Goal: Complete application form

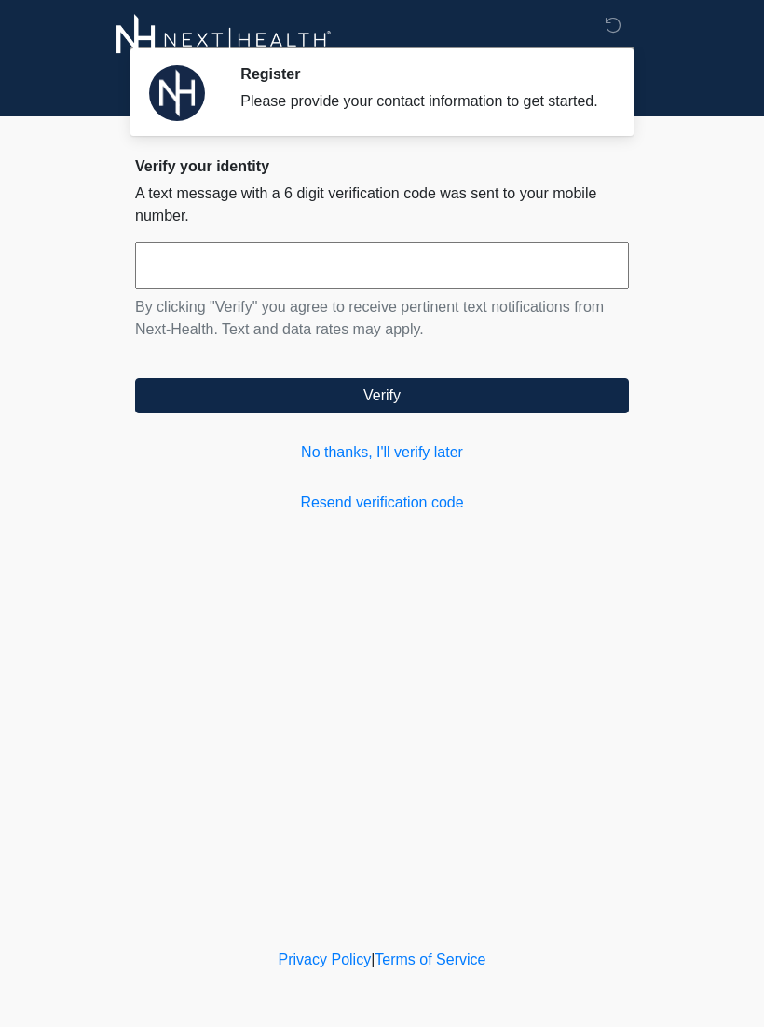
click at [431, 289] on input "text" at bounding box center [382, 265] width 494 height 47
type input "******"
click at [514, 414] on button "Verify" at bounding box center [382, 395] width 494 height 35
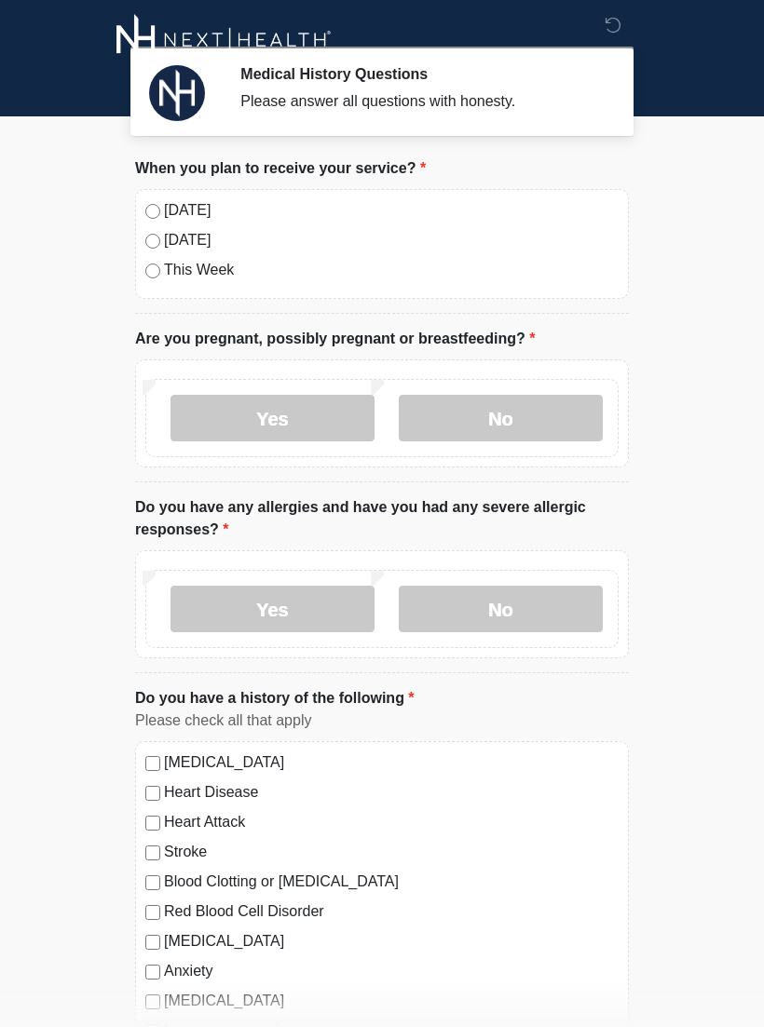
click at [198, 218] on label "[DATE]" at bounding box center [391, 210] width 455 height 22
click at [501, 427] on label "No" at bounding box center [501, 418] width 204 height 47
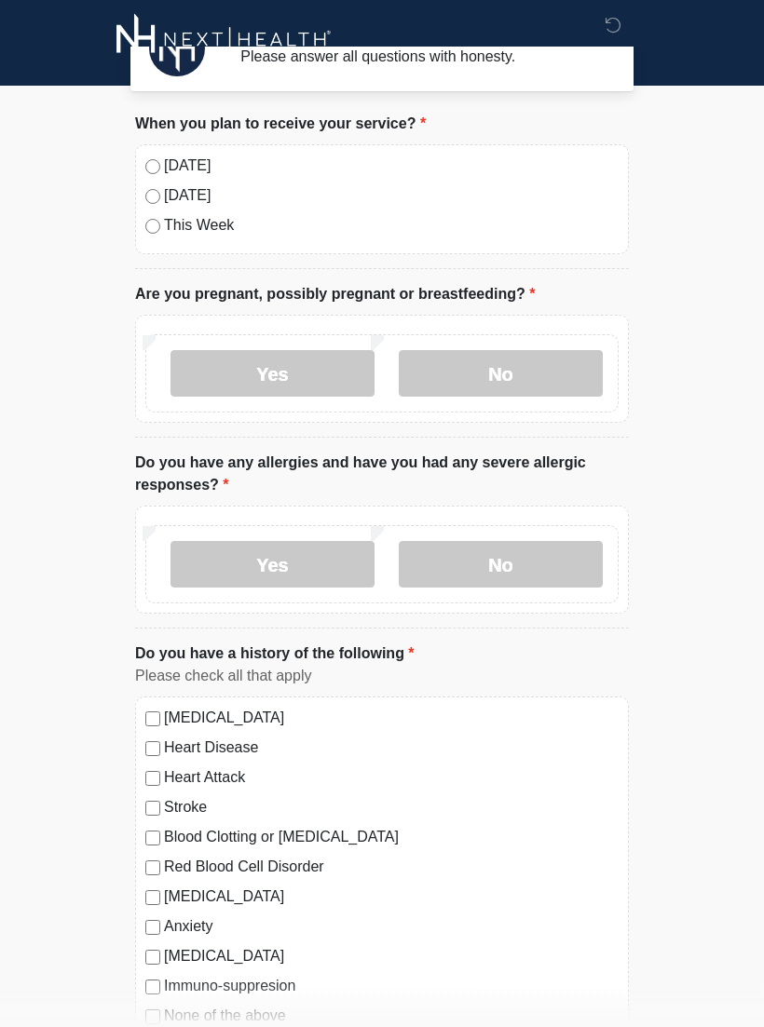
scroll to position [4, 0]
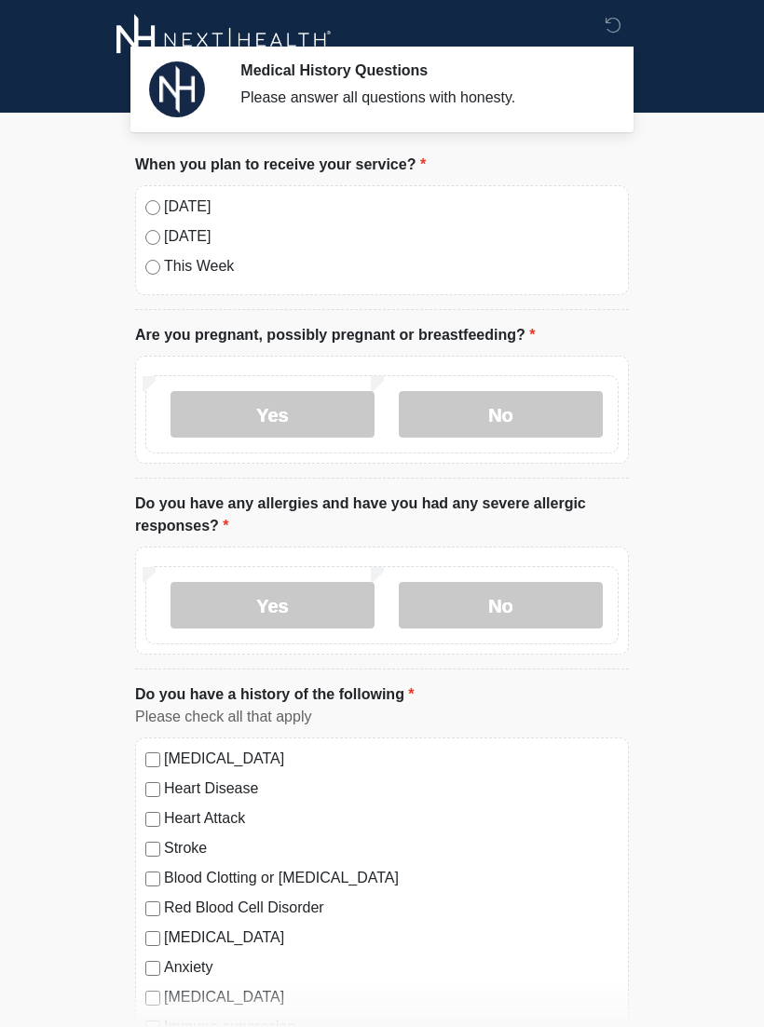
click at [495, 412] on label "No" at bounding box center [501, 414] width 204 height 47
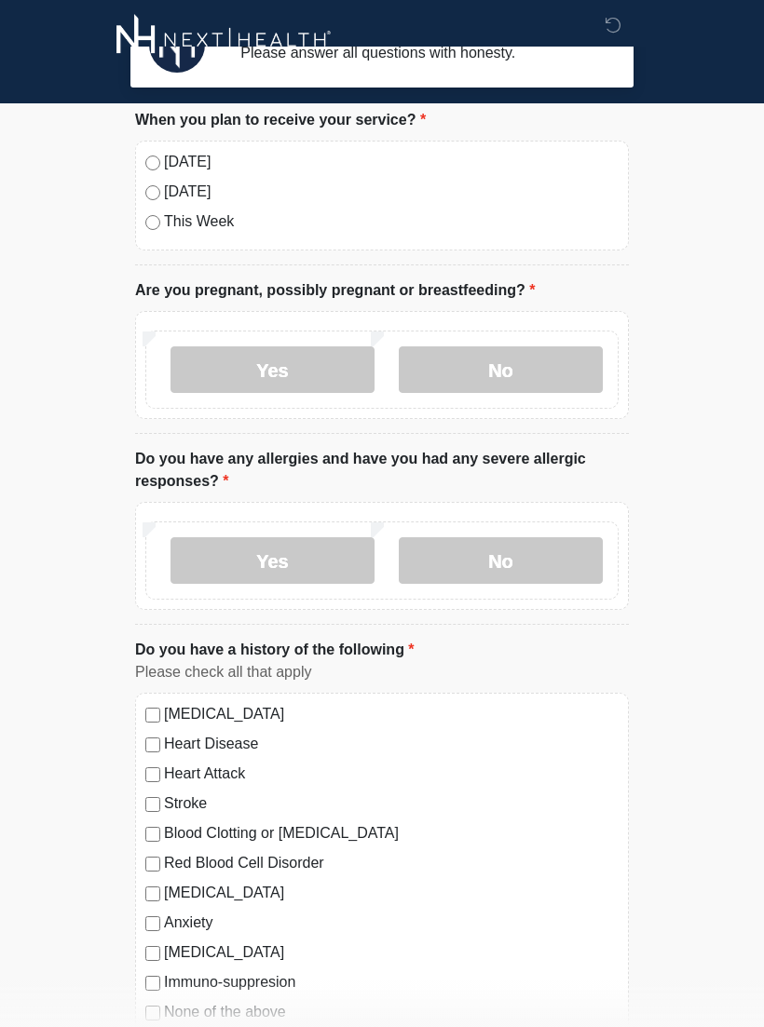
scroll to position [55, 0]
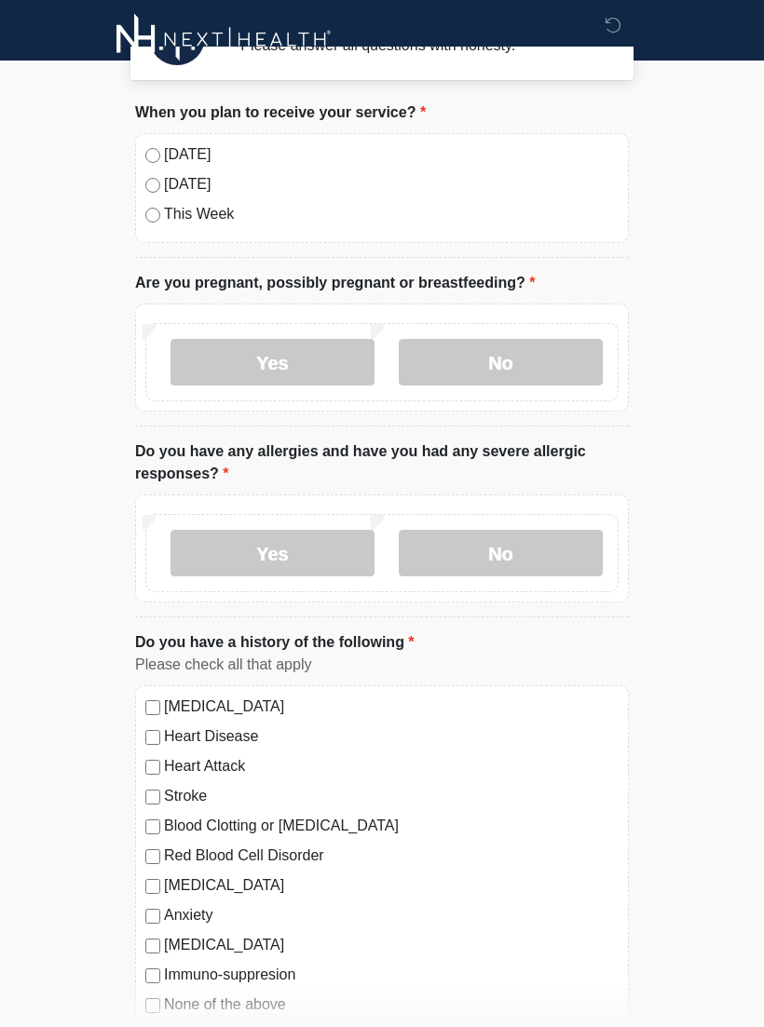
click at [298, 552] on label "Yes" at bounding box center [272, 554] width 204 height 47
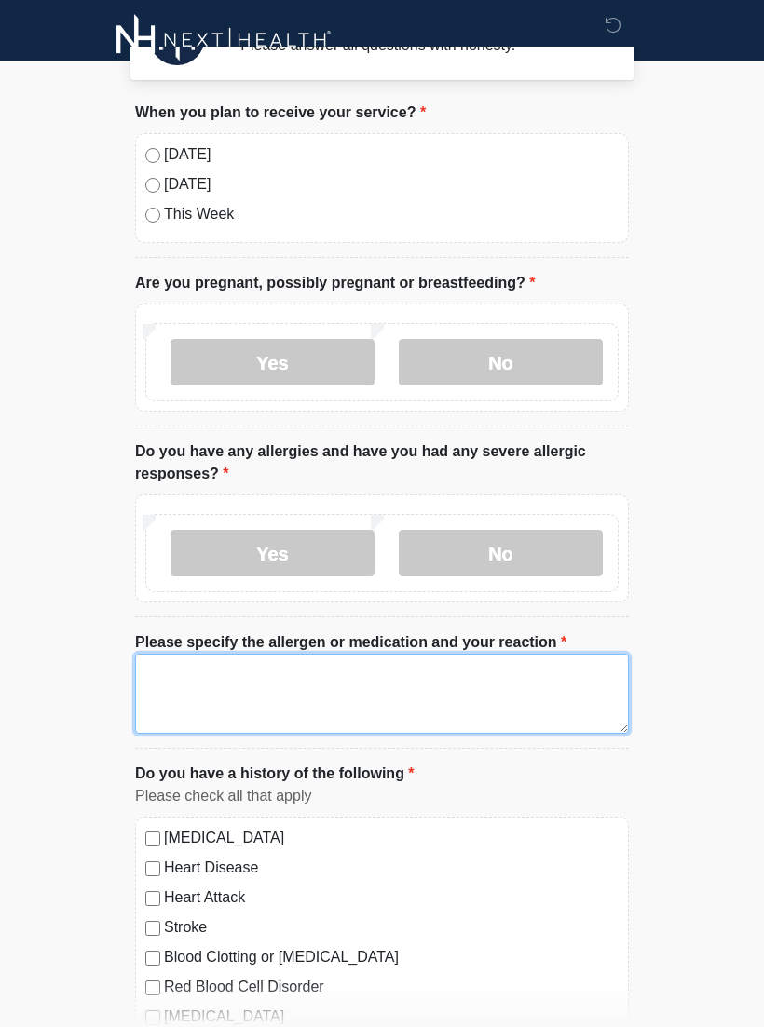
click at [178, 687] on textarea "Please specify the allergen or medication and your reaction" at bounding box center [382, 694] width 494 height 80
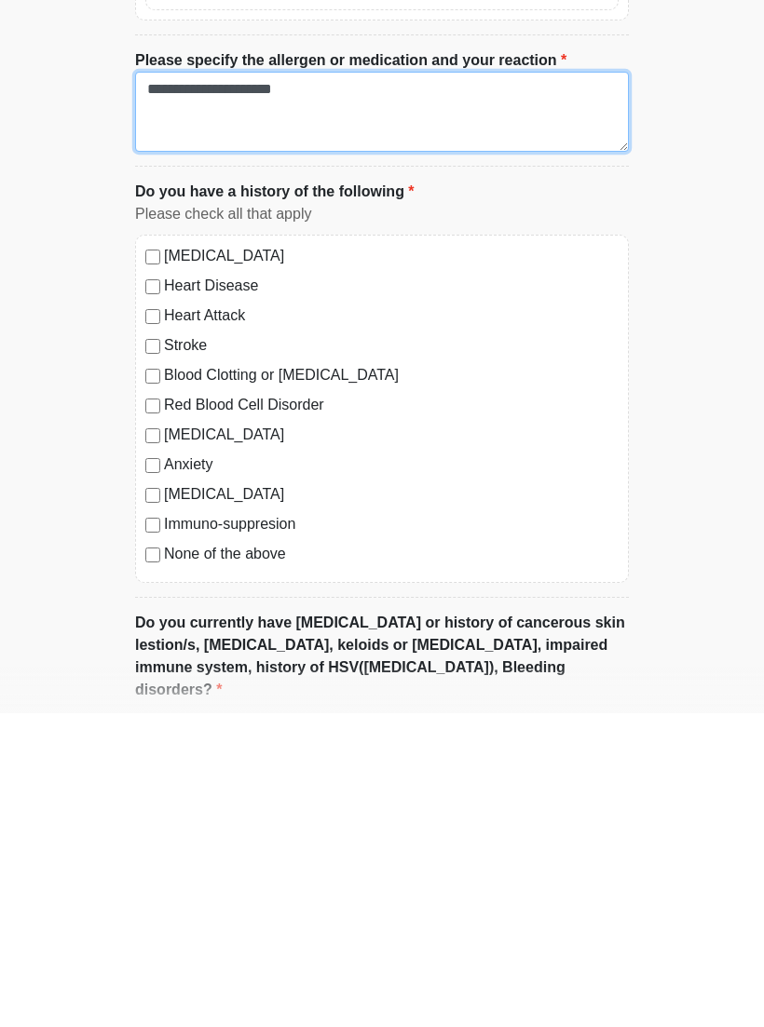
scroll to position [325, 0]
type textarea "**********"
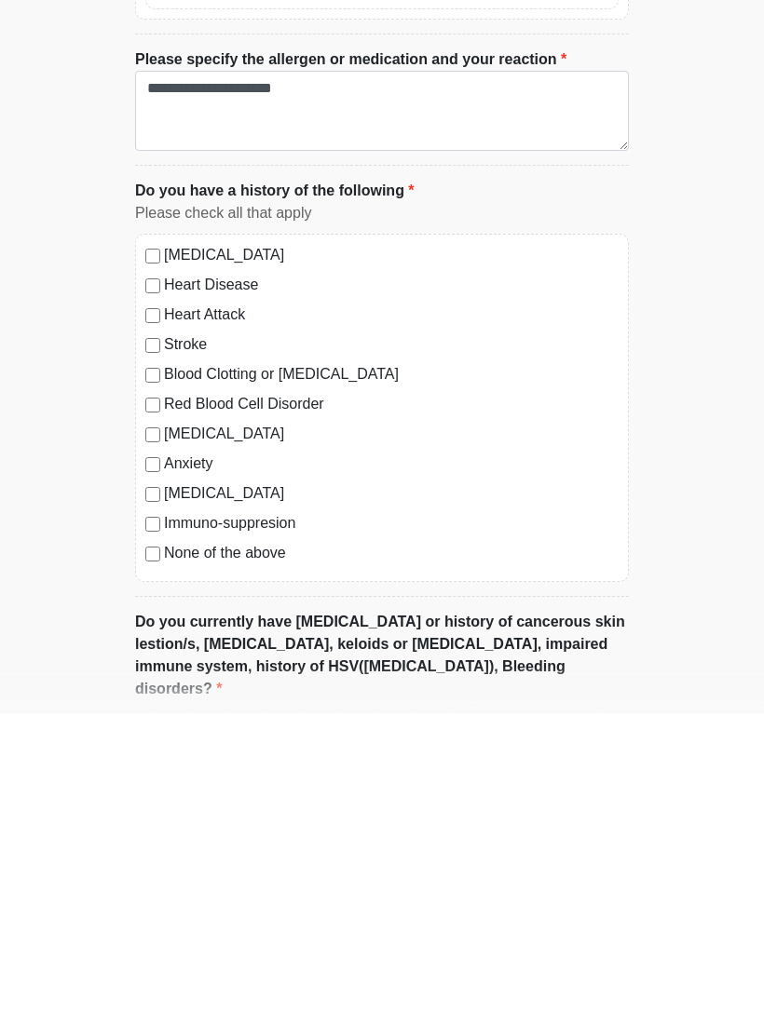
click at [164, 737] on label "[MEDICAL_DATA]" at bounding box center [391, 748] width 455 height 22
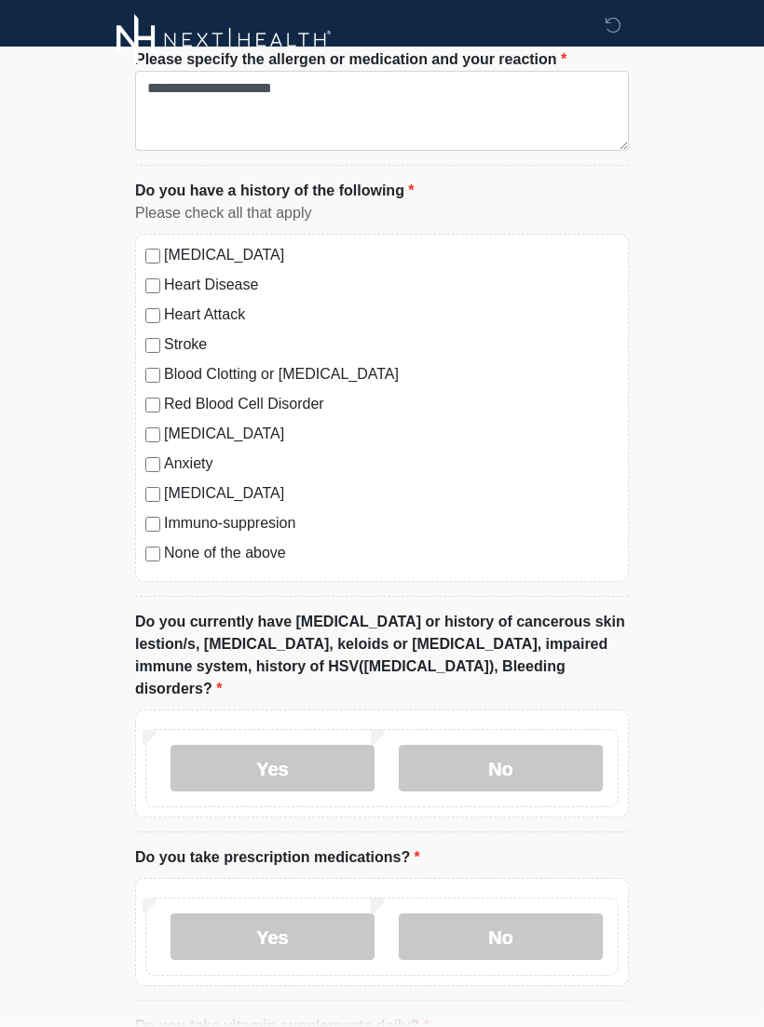
click at [154, 480] on div "[MEDICAL_DATA] Heart Disease Heart Attack Stroke Blood Clotting or [MEDICAL_DAT…" at bounding box center [382, 408] width 494 height 348
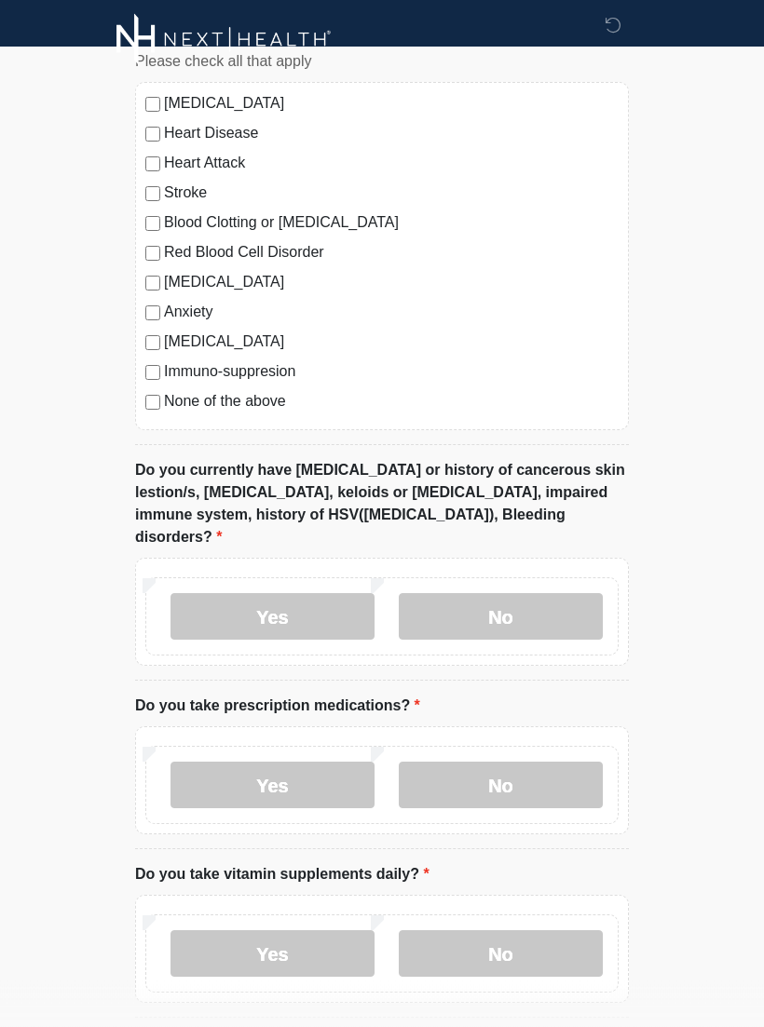
scroll to position [790, 0]
click at [312, 596] on label "Yes" at bounding box center [272, 617] width 204 height 47
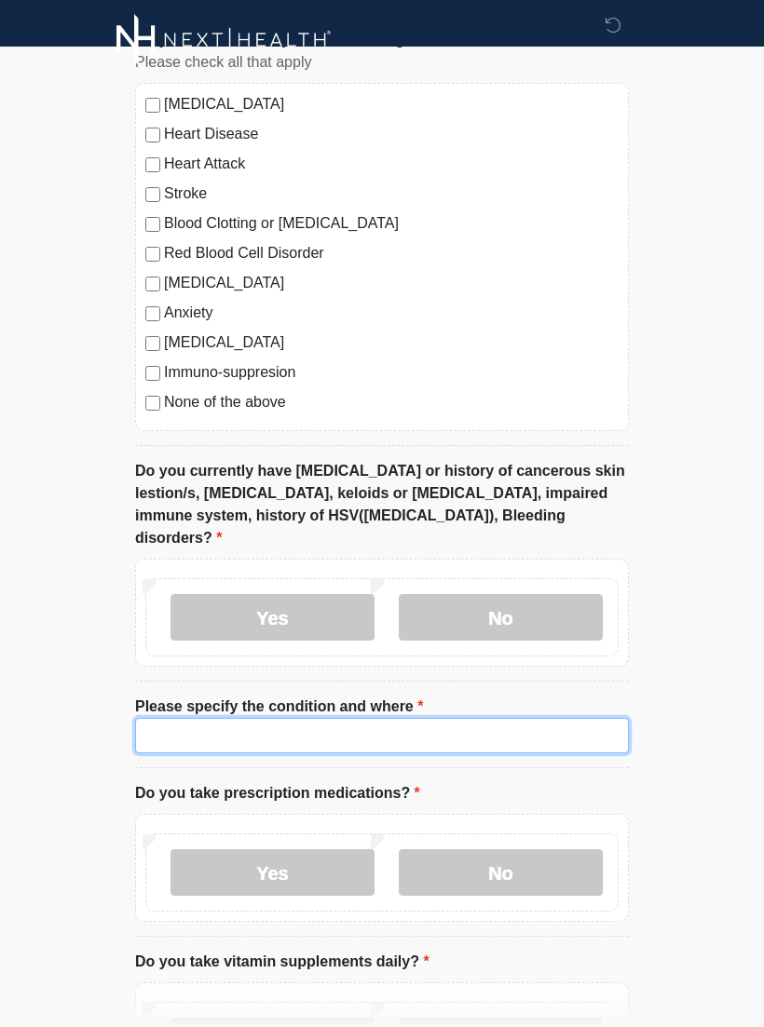
click at [194, 722] on input "Please specify the condition and where" at bounding box center [382, 735] width 494 height 35
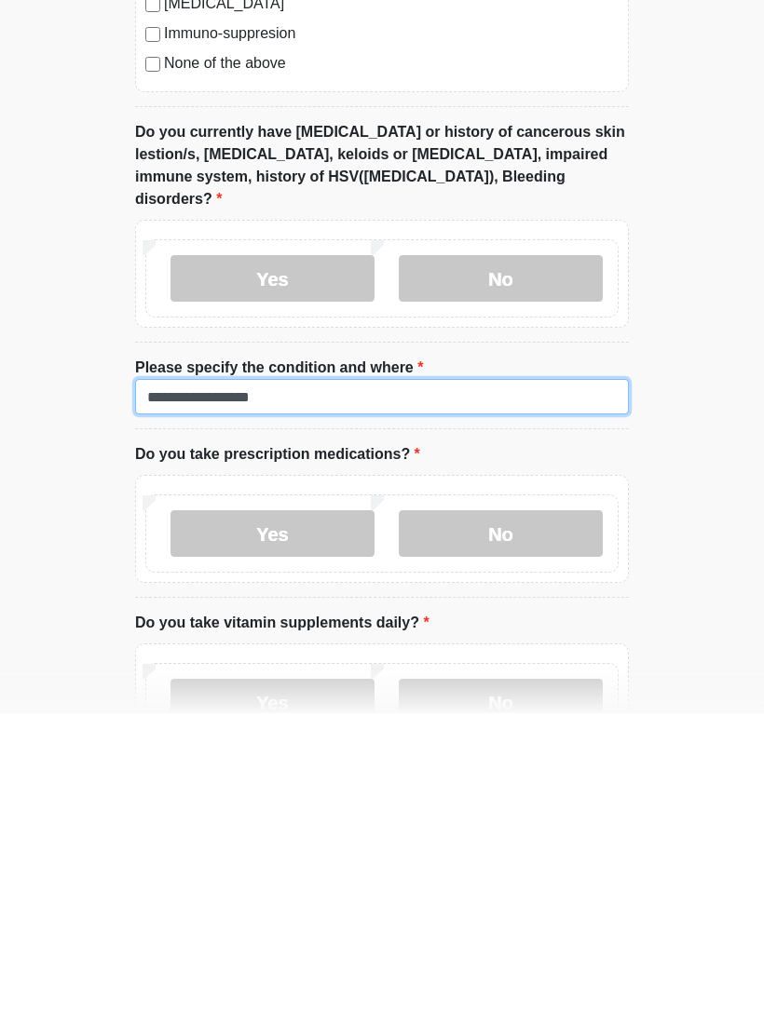
type input "**********"
click at [318, 824] on label "Yes" at bounding box center [272, 847] width 204 height 47
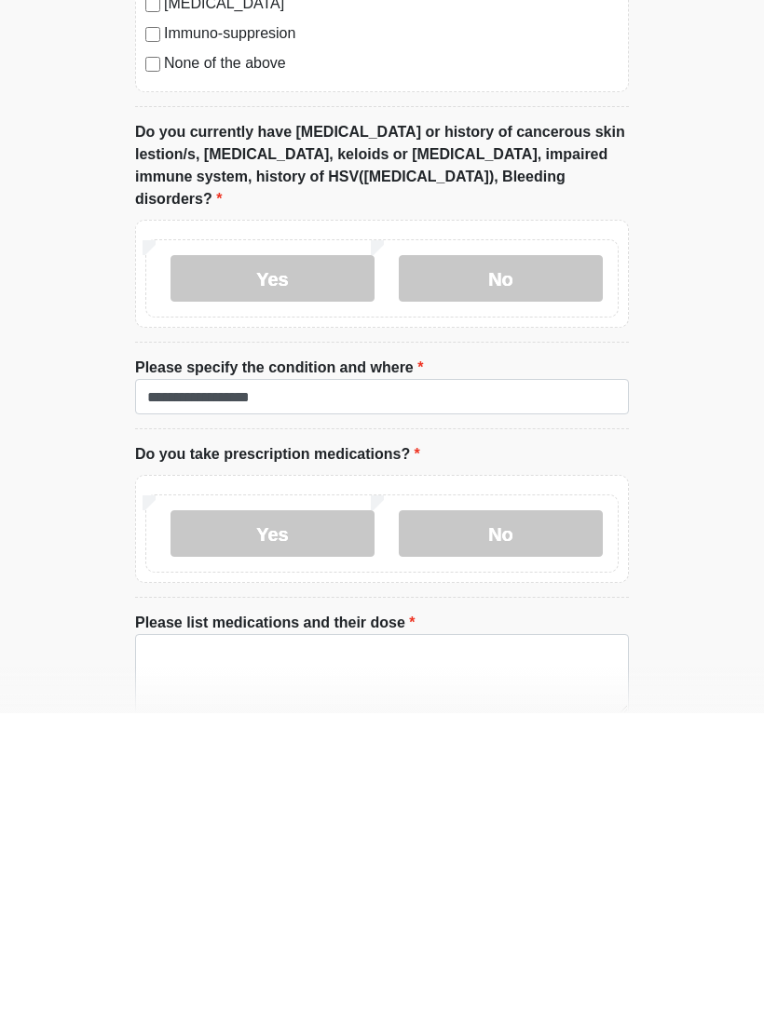
scroll to position [1129, 0]
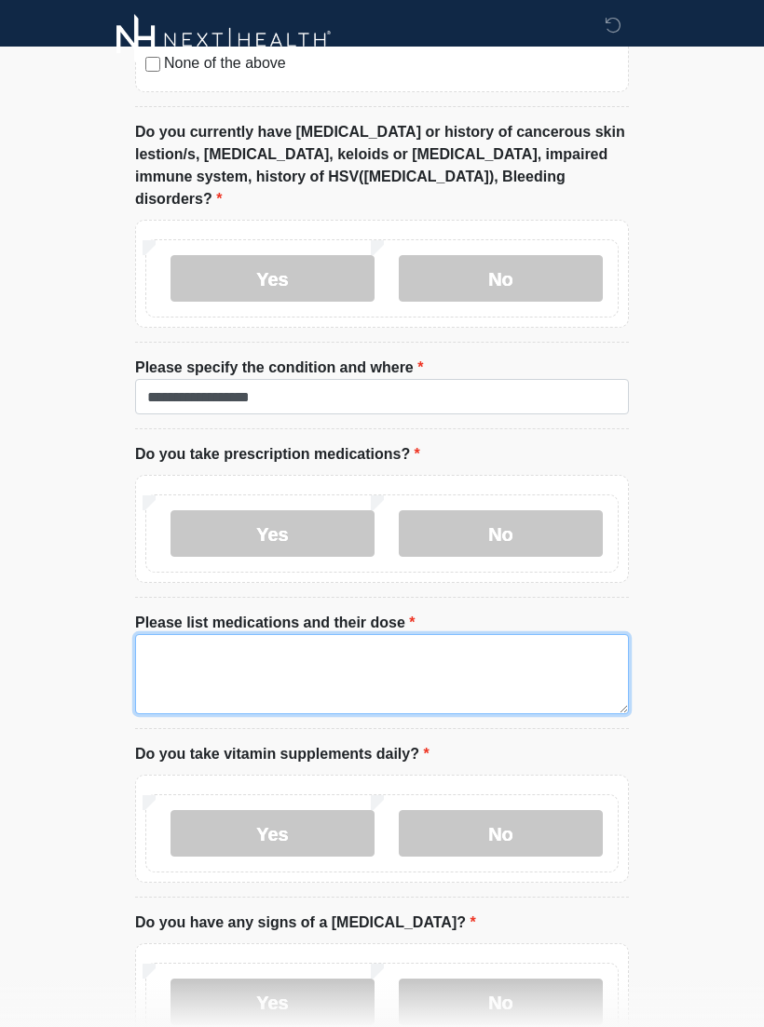
click at [170, 653] on textarea "Please list medications and their dose" at bounding box center [382, 674] width 494 height 80
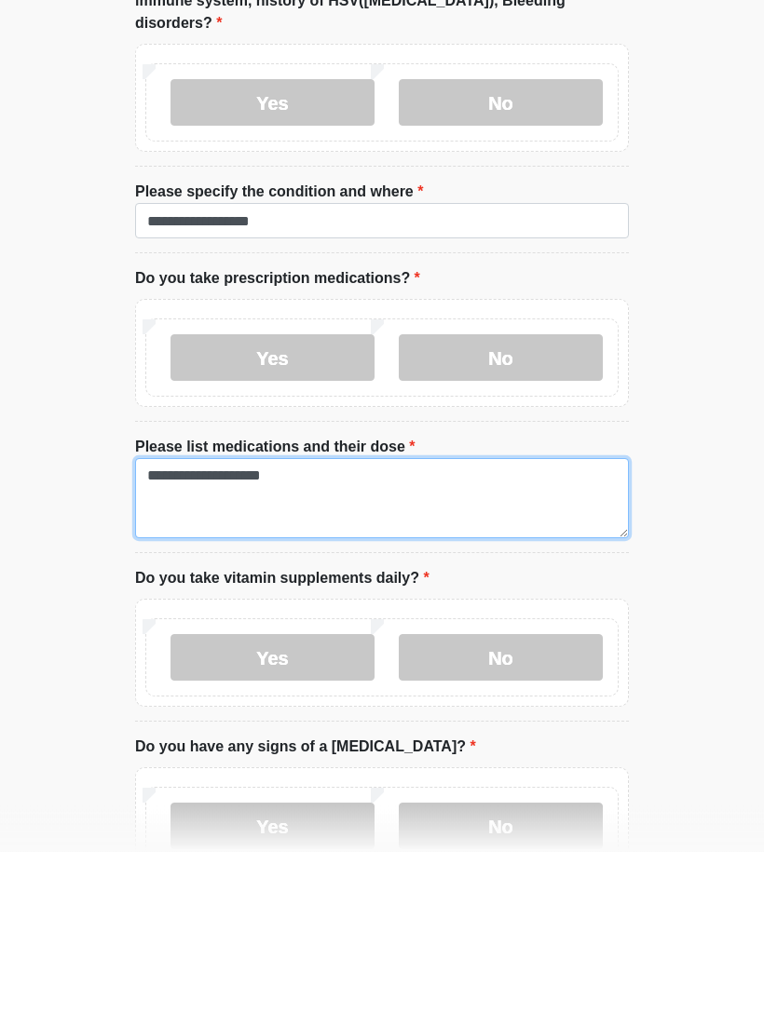
type textarea "**********"
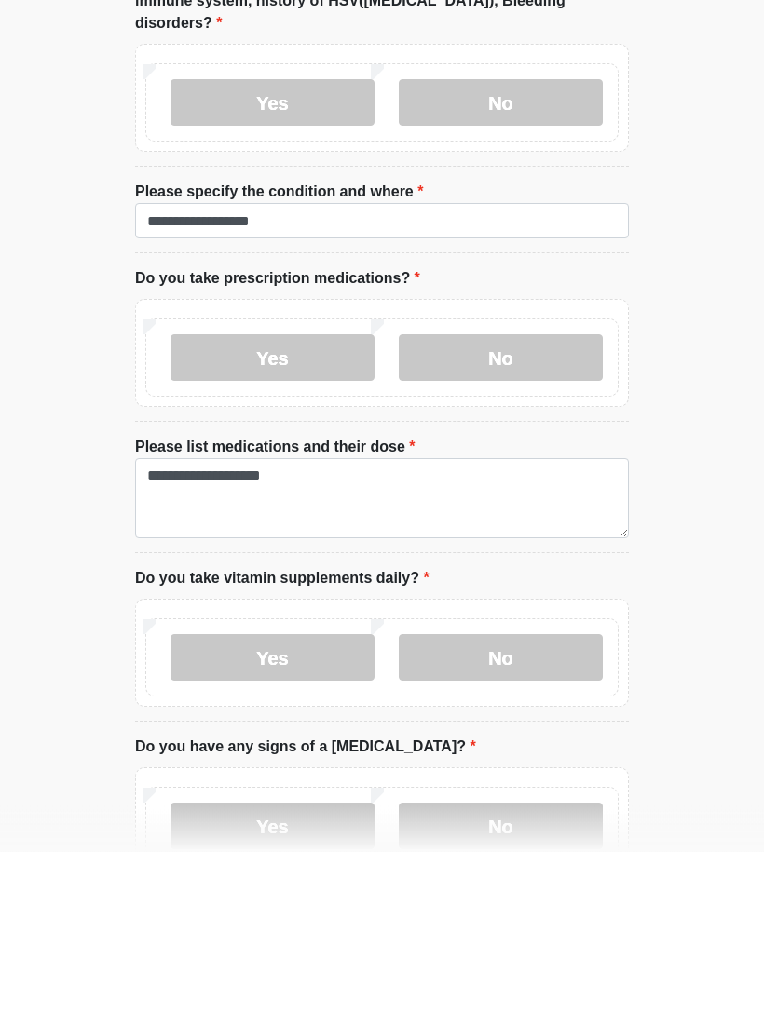
click at [314, 810] on label "Yes" at bounding box center [272, 833] width 204 height 47
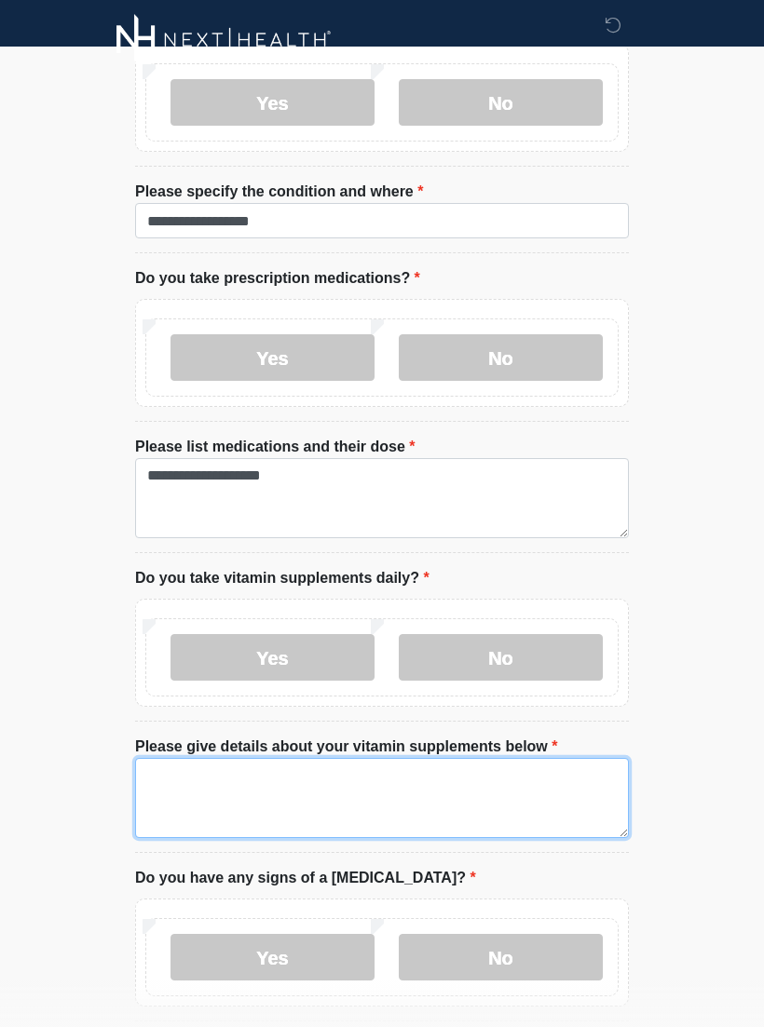
click at [184, 760] on textarea "Please give details about your vitamin supplements below" at bounding box center [382, 798] width 494 height 80
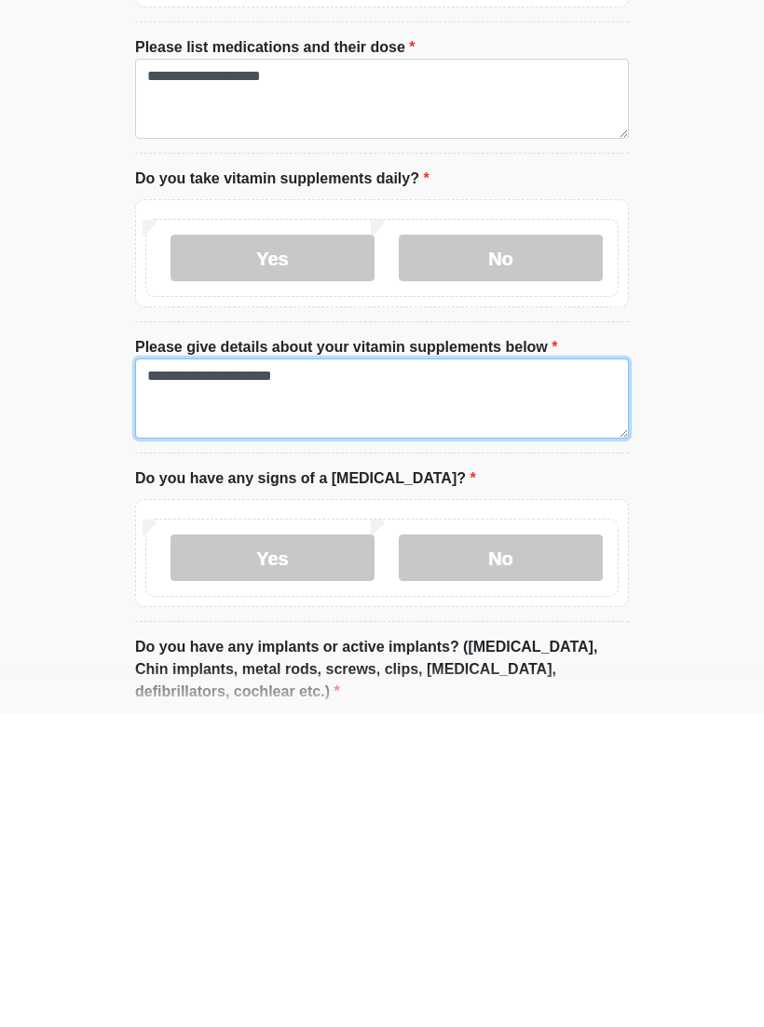
type textarea "**********"
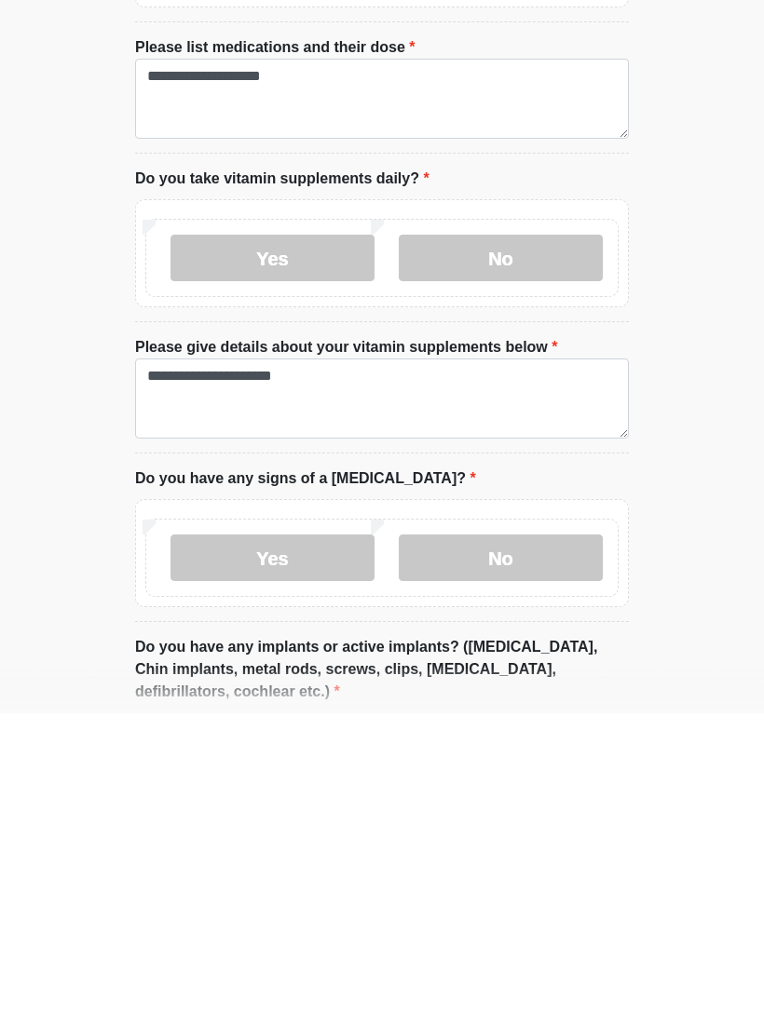
click at [514, 849] on label "No" at bounding box center [501, 872] width 204 height 47
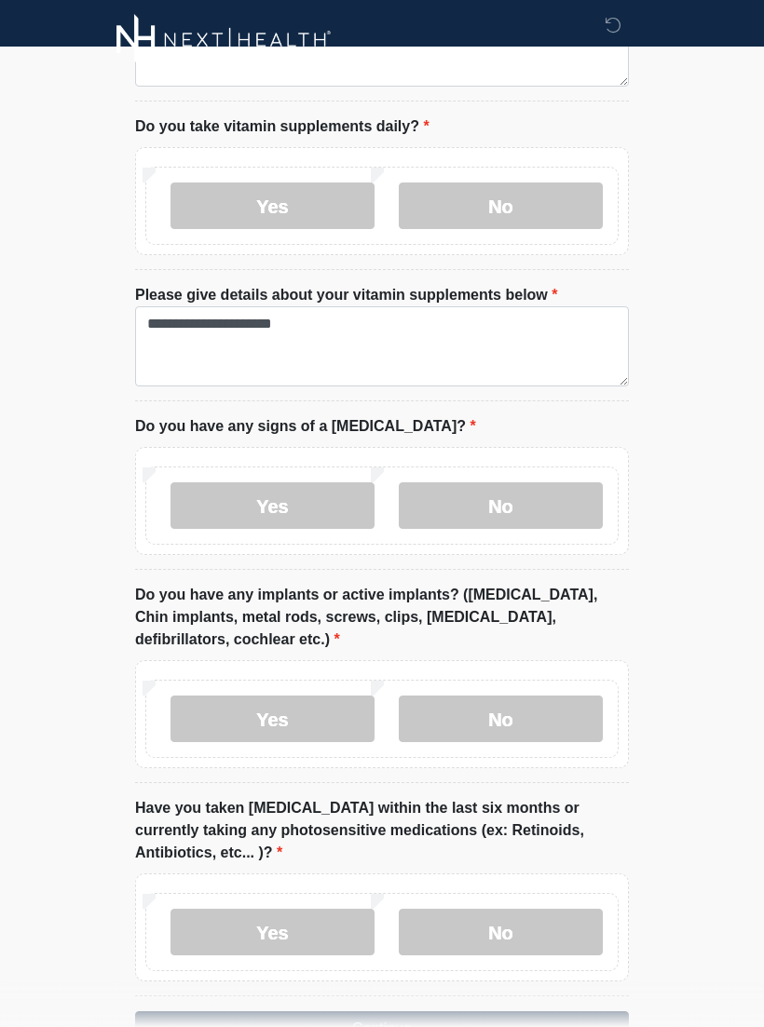
scroll to position [1817, 0]
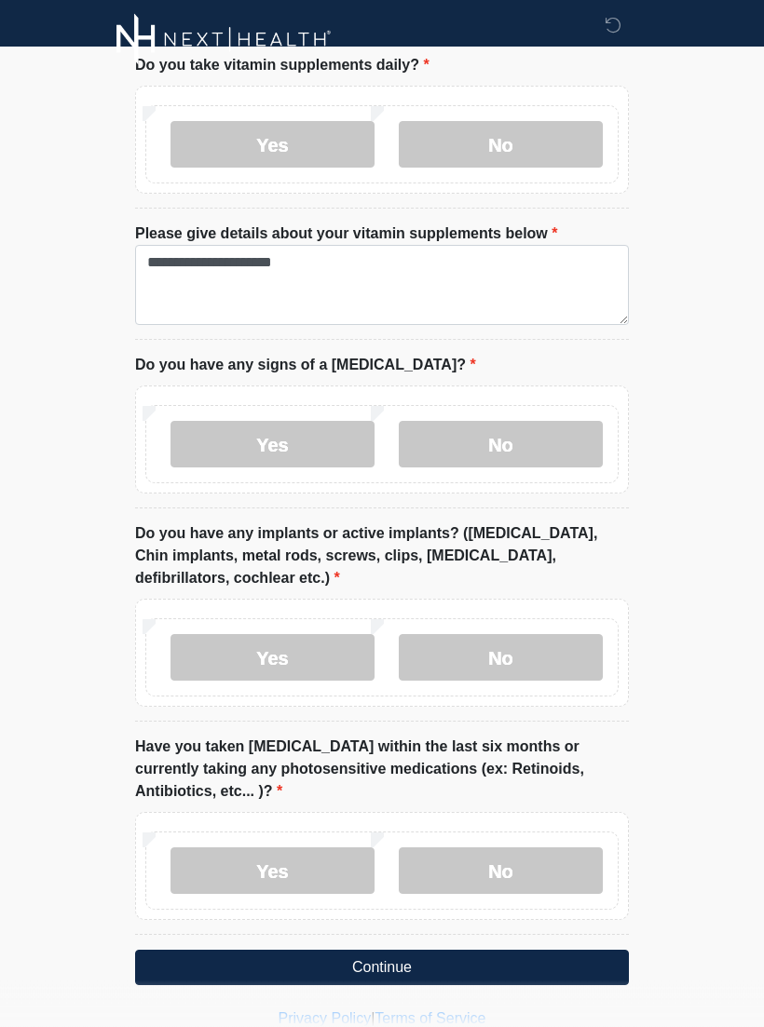
click at [507, 635] on label "No" at bounding box center [501, 658] width 204 height 47
click at [506, 849] on label "No" at bounding box center [501, 872] width 204 height 47
click at [388, 951] on button "Continue" at bounding box center [382, 968] width 494 height 35
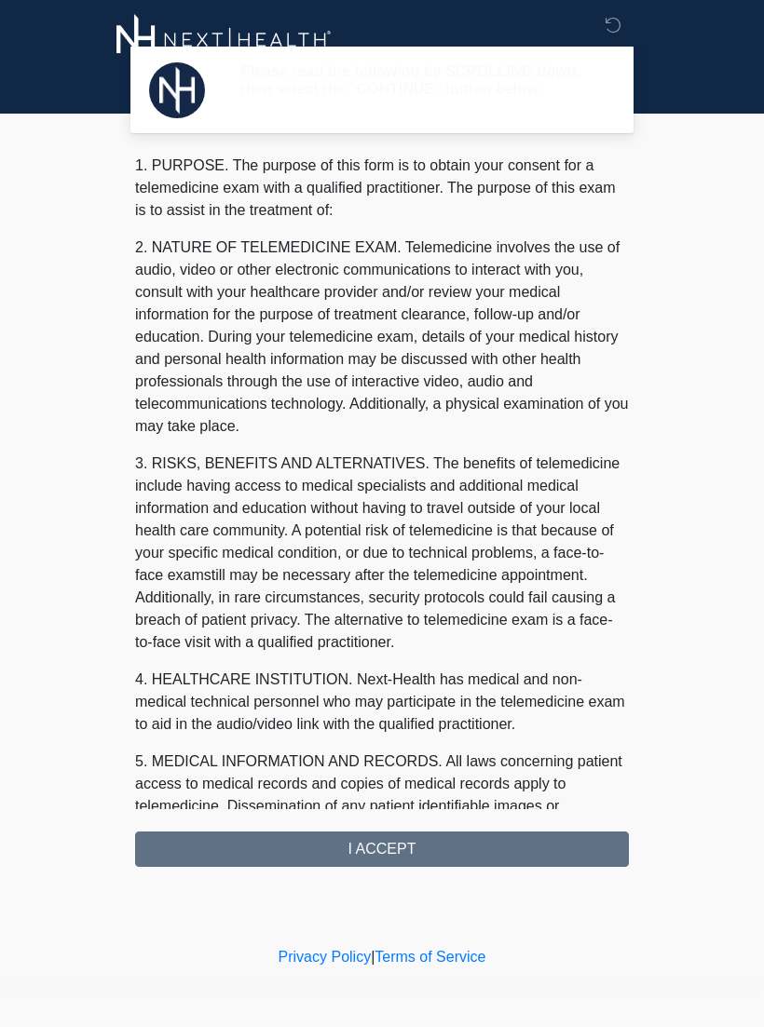
scroll to position [0, 0]
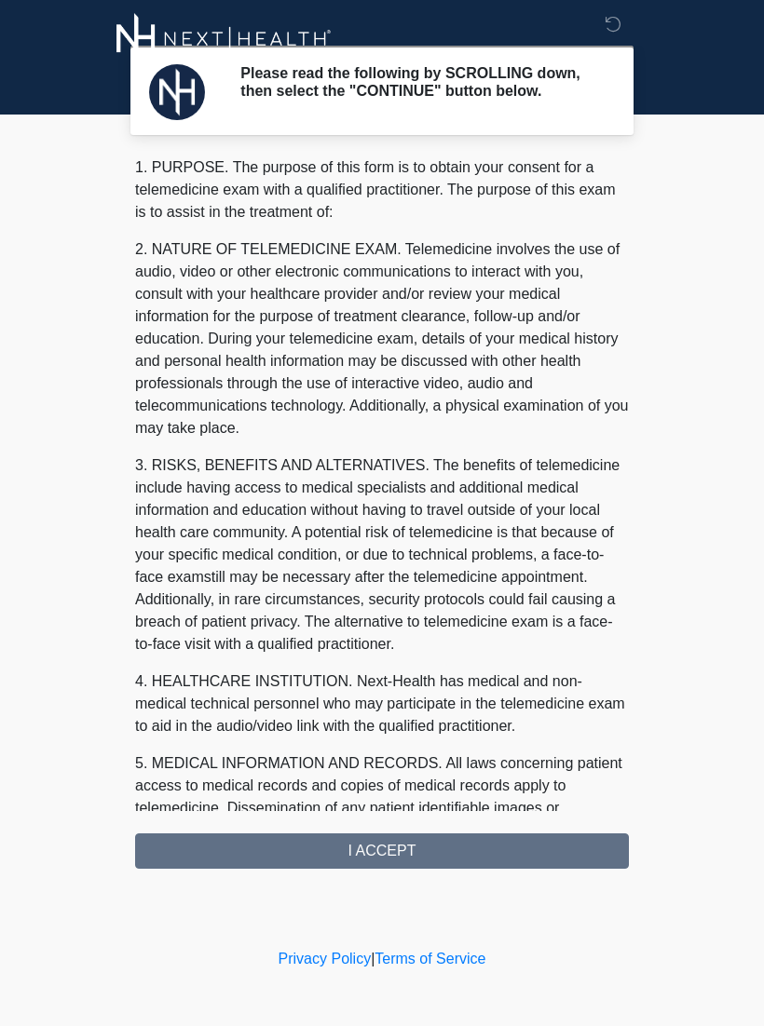
click at [435, 870] on div "1. PURPOSE. The purpose of this form is to obtain your consent for a telemedici…" at bounding box center [382, 513] width 494 height 713
click at [399, 858] on div "1. PURPOSE. The purpose of this form is to obtain your consent for a telemedici…" at bounding box center [382, 513] width 494 height 713
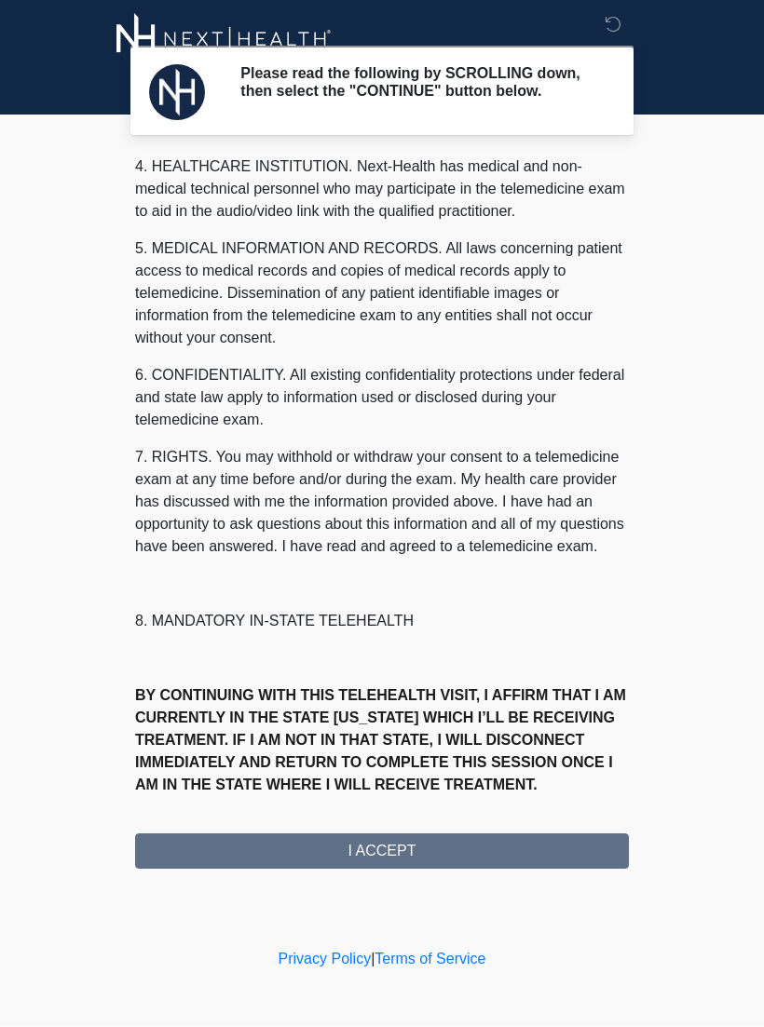
click at [393, 870] on div "1. PURPOSE. The purpose of this form is to obtain your consent for a telemedici…" at bounding box center [382, 513] width 494 height 713
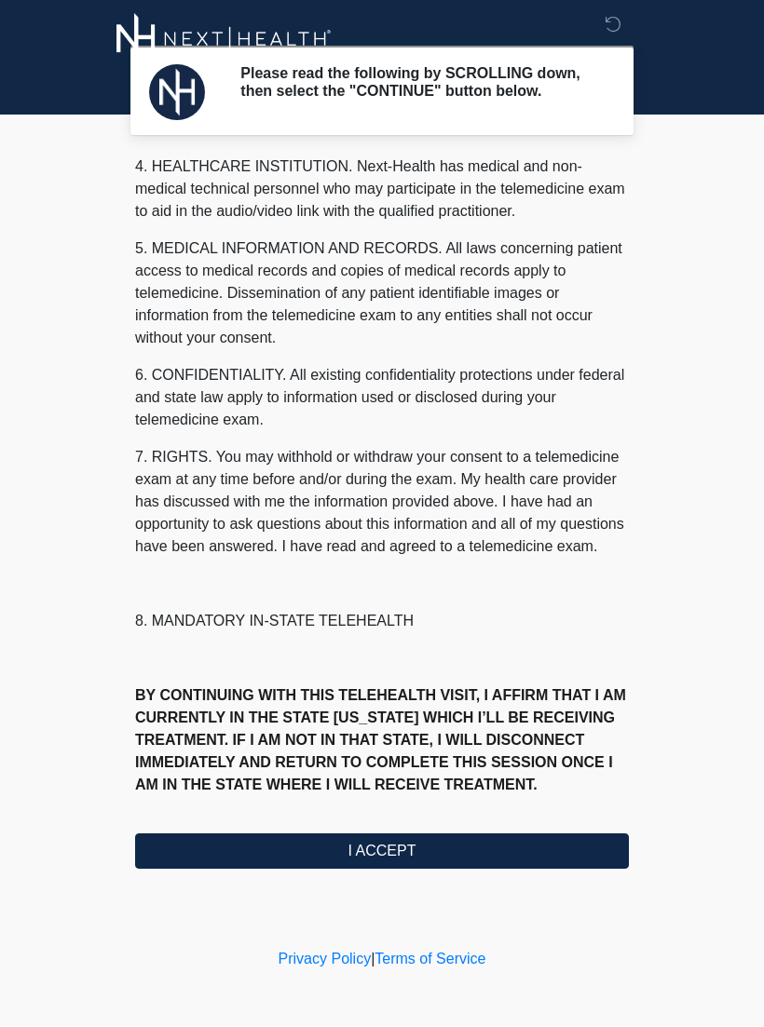
click at [391, 864] on button "I ACCEPT" at bounding box center [382, 852] width 494 height 35
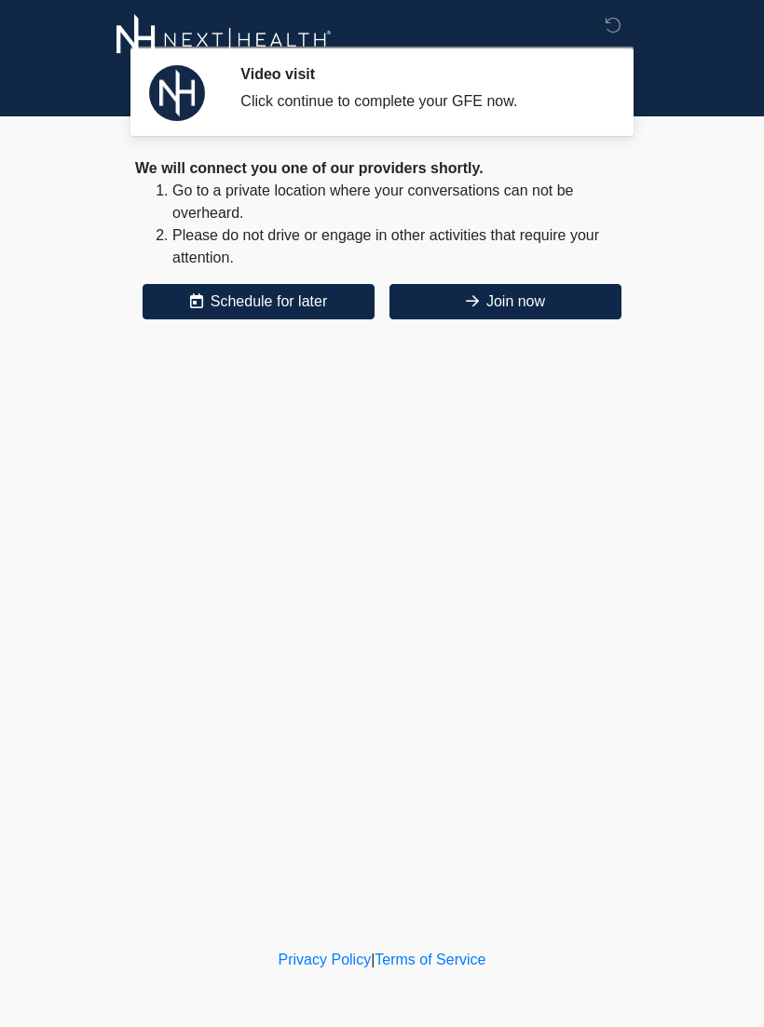
click at [569, 312] on button "Join now" at bounding box center [505, 301] width 232 height 35
